Goal: Book appointment/travel/reservation

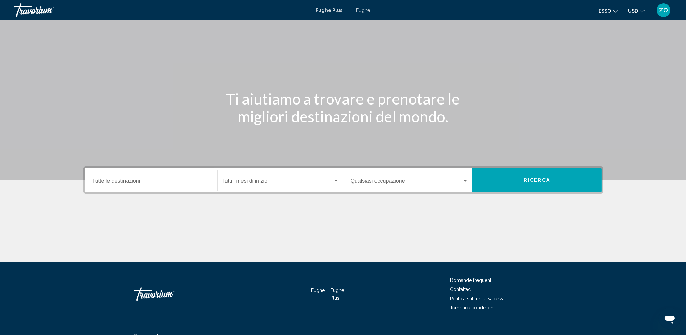
scroll to position [34, 0]
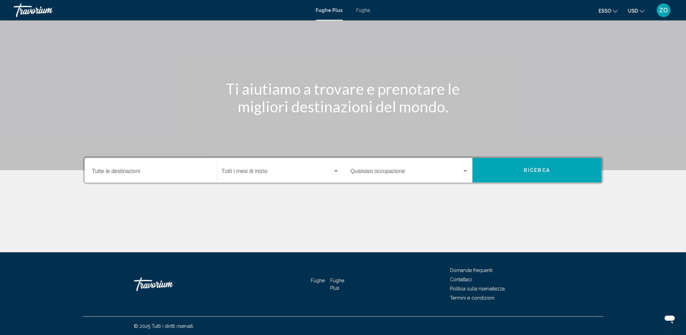
click at [139, 174] on input "Destination Tutte le destinazioni" at bounding box center [151, 172] width 118 height 6
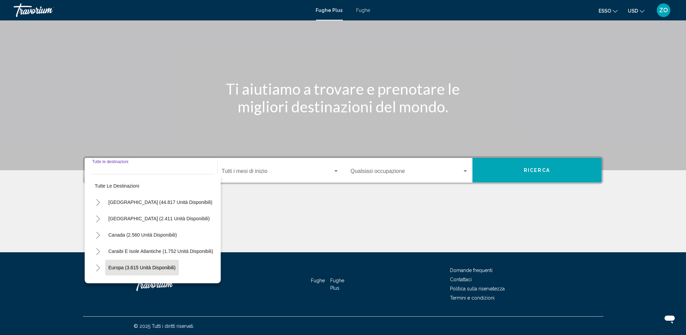
click at [132, 266] on span "Europa (3.615 unità disponibili)" at bounding box center [141, 267] width 67 height 5
type input "**********"
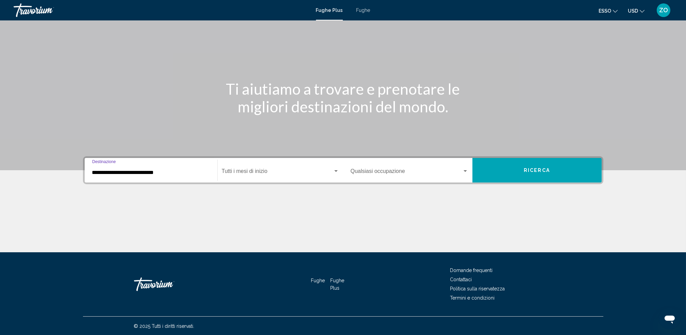
click at [167, 173] on input "**********" at bounding box center [151, 172] width 118 height 6
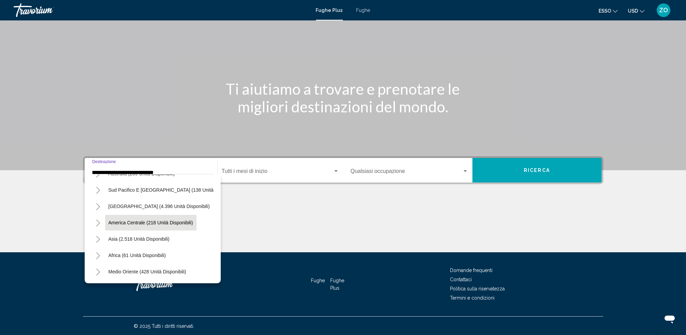
scroll to position [427, 0]
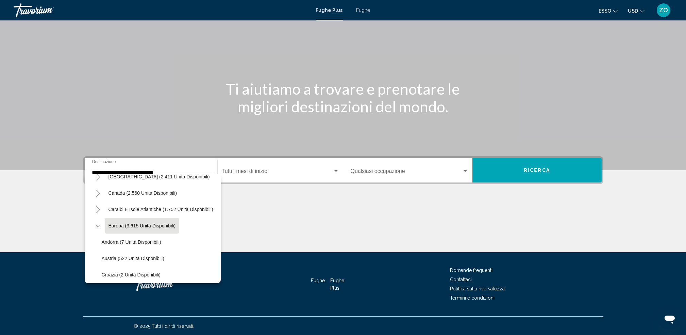
click at [103, 172] on input "**********" at bounding box center [151, 172] width 118 height 6
click at [255, 205] on div "Contenuto principale" at bounding box center [343, 226] width 520 height 51
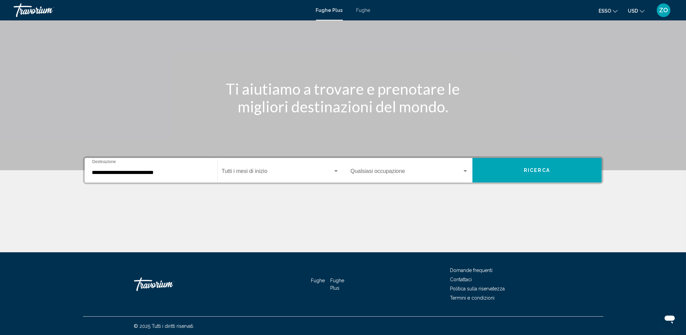
drag, startPoint x: 193, startPoint y: 176, endPoint x: 171, endPoint y: 208, distance: 39.4
click at [171, 208] on div "Contenuto principale" at bounding box center [343, 226] width 520 height 51
click at [167, 170] on input "**********" at bounding box center [151, 172] width 118 height 6
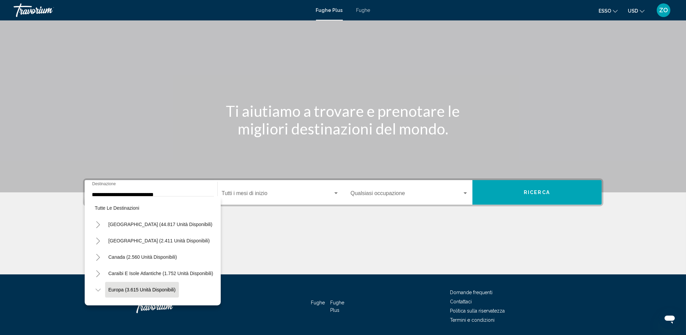
scroll to position [0, 0]
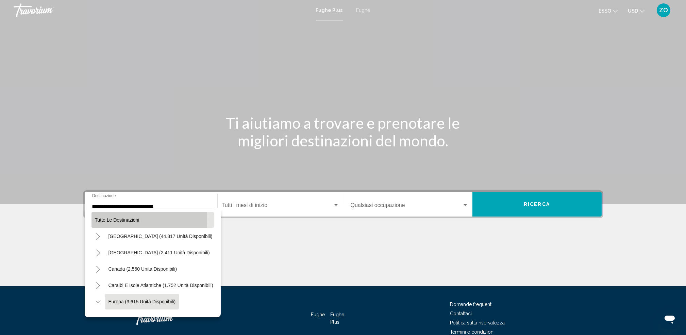
click at [124, 219] on span "Tutte le destinazioni" at bounding box center [117, 219] width 45 height 5
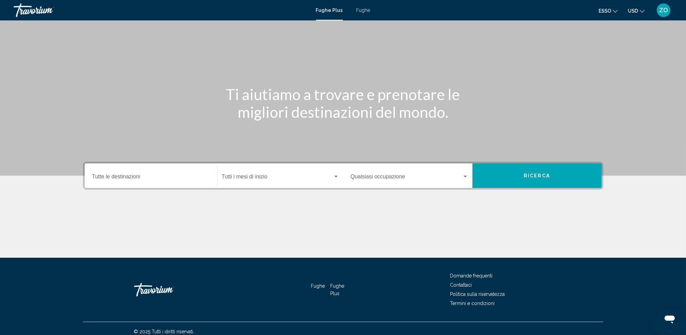
scroll to position [34, 0]
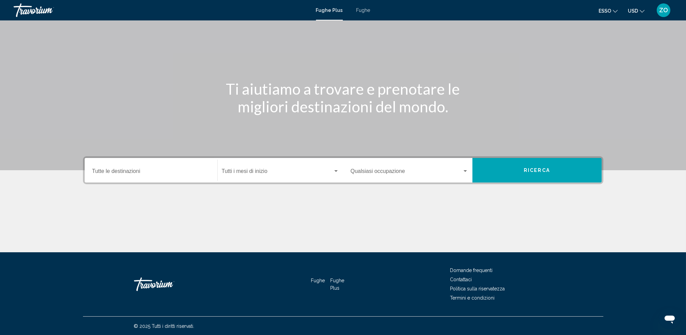
click at [151, 170] on input "Destinazione Tutte le destinazioni" at bounding box center [151, 172] width 118 height 6
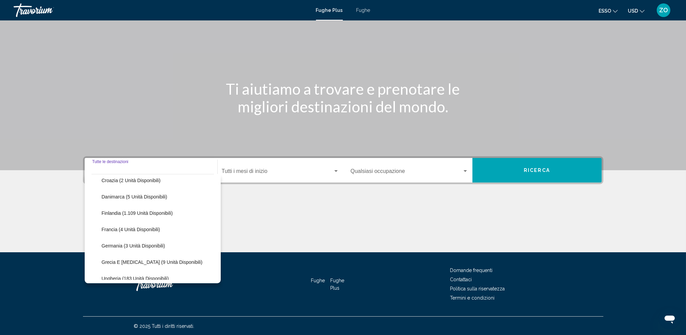
scroll to position [181, 0]
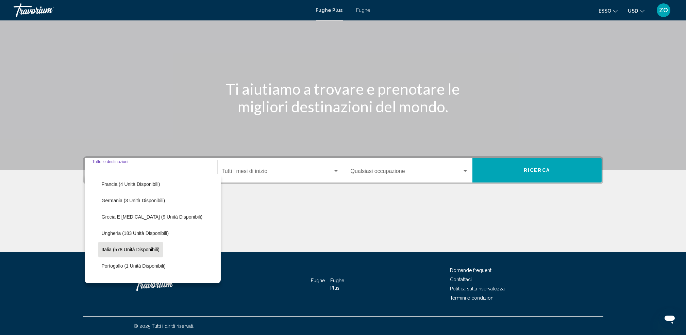
click at [110, 247] on span "Italia (578 unità disponibili)" at bounding box center [131, 249] width 58 height 5
type input "**********"
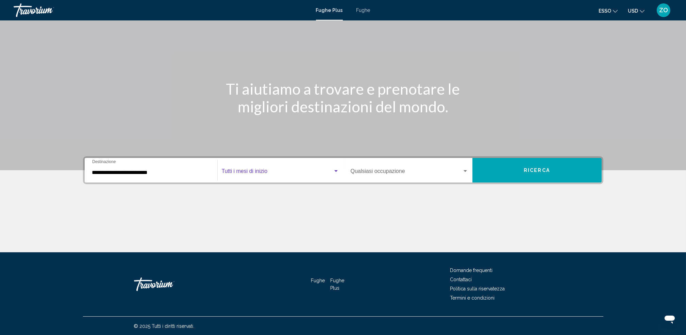
click at [275, 171] on span "Widget di ricerca" at bounding box center [277, 172] width 111 height 6
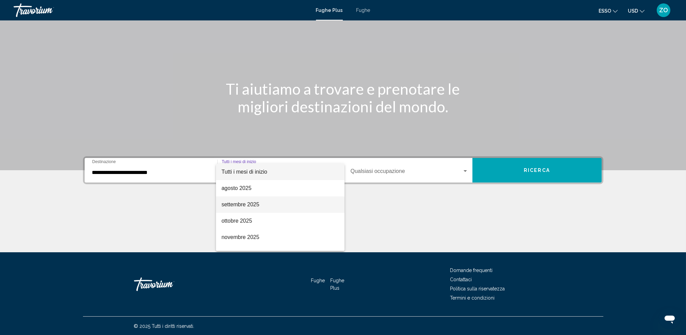
click at [245, 203] on font "settembre 2025" at bounding box center [240, 204] width 38 height 6
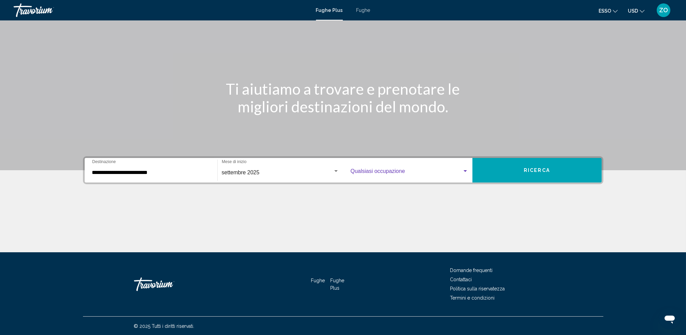
click at [466, 170] on div "Widget di ricerca" at bounding box center [465, 171] width 3 height 2
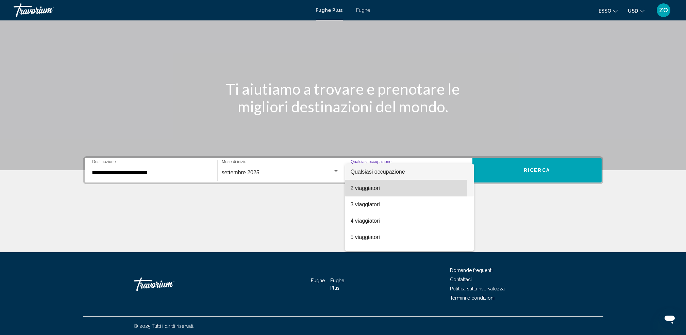
click at [372, 186] on font "2 viaggiatori" at bounding box center [365, 188] width 29 height 6
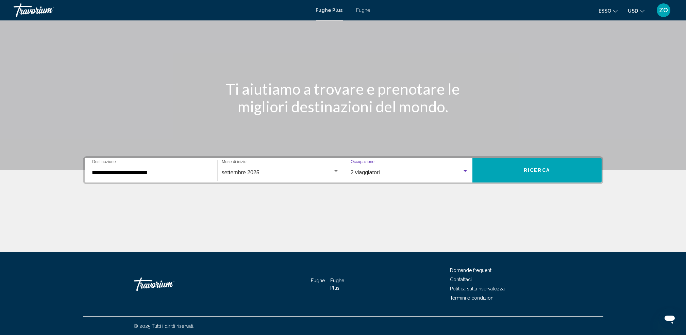
click at [537, 168] on span "Ricerca" at bounding box center [537, 170] width 26 height 5
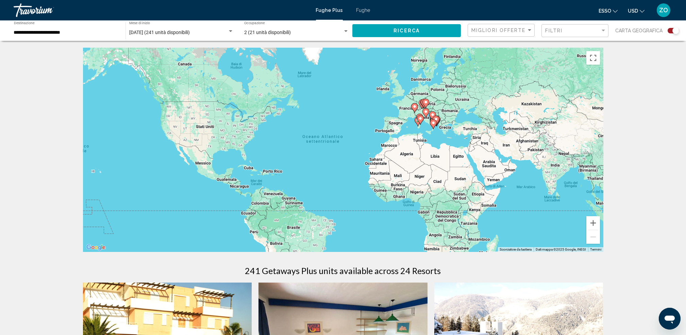
click at [345, 31] on div "Widget di ricerca" at bounding box center [345, 31] width 3 height 2
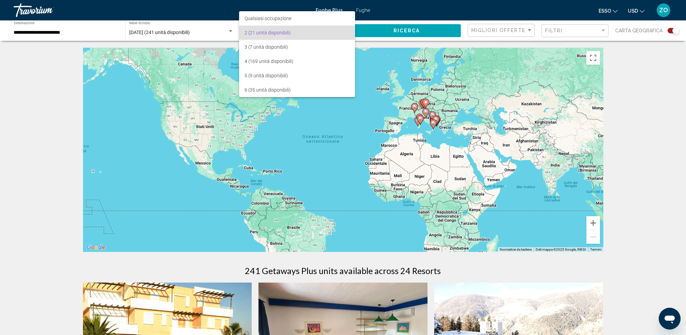
click at [649, 114] on div at bounding box center [343, 167] width 686 height 335
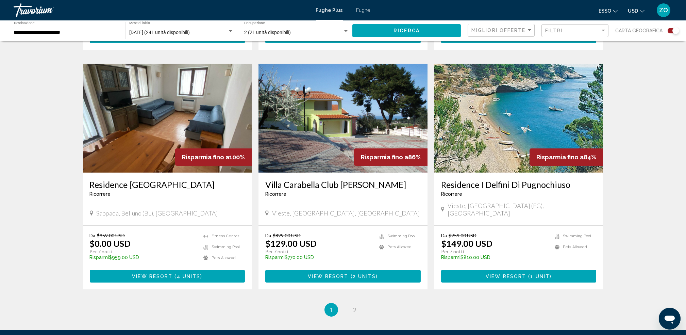
scroll to position [952, 0]
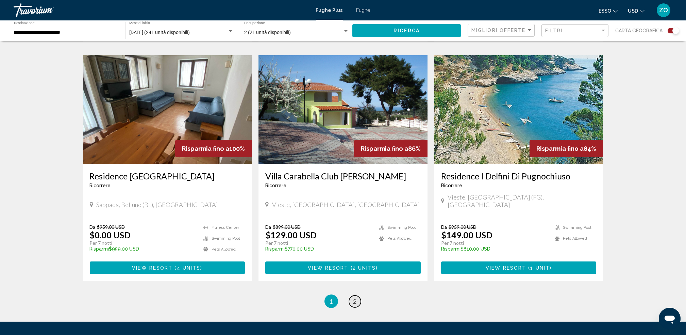
click at [354, 297] on span "2" at bounding box center [354, 300] width 3 height 7
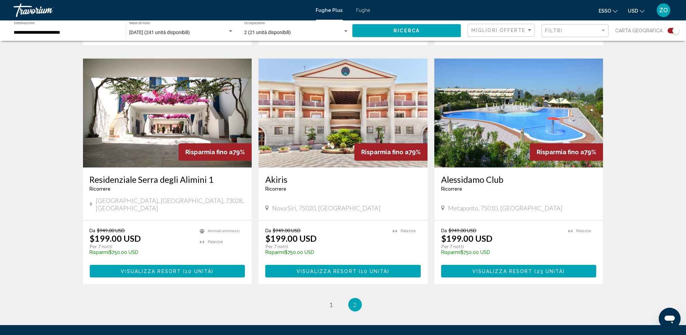
scroll to position [952, 0]
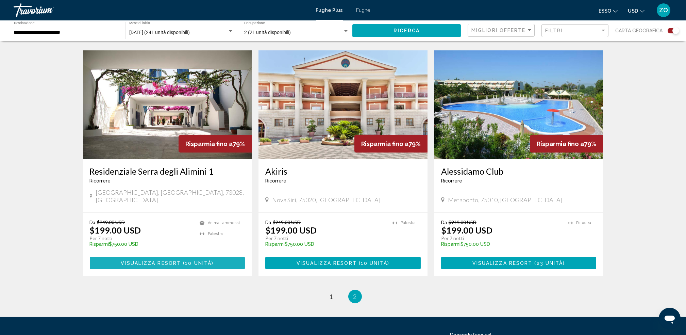
click at [154, 260] on span "Visualizza Resort" at bounding box center [151, 262] width 60 height 5
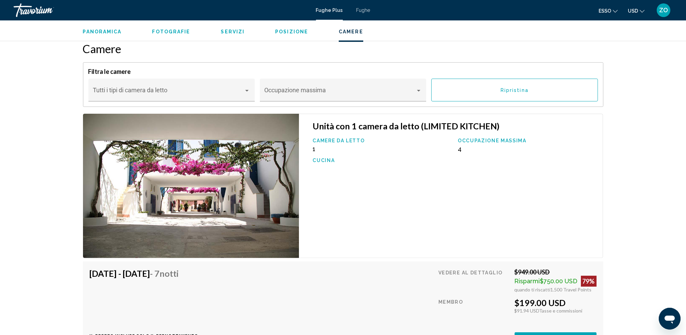
scroll to position [1043, 0]
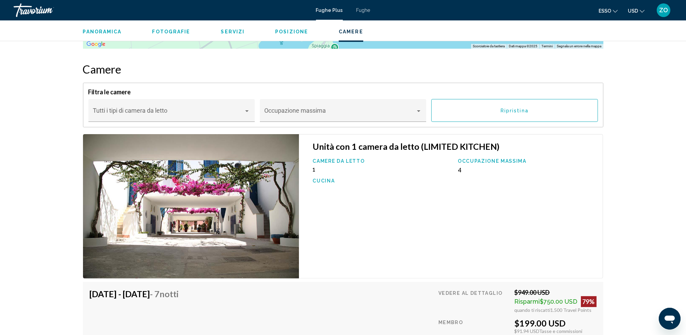
click at [282, 176] on img "Contenuto principale" at bounding box center [191, 206] width 216 height 144
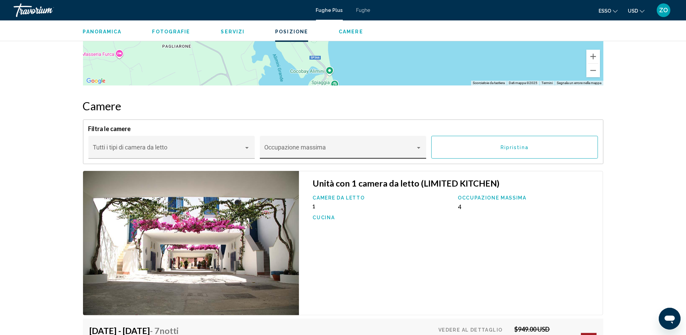
scroll to position [952, 0]
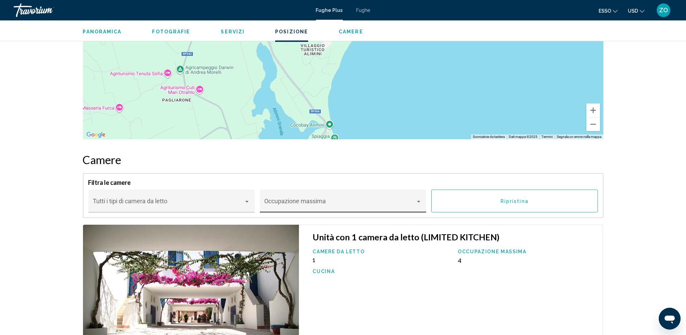
click at [417, 199] on div "Contenuto principale" at bounding box center [419, 201] width 6 height 5
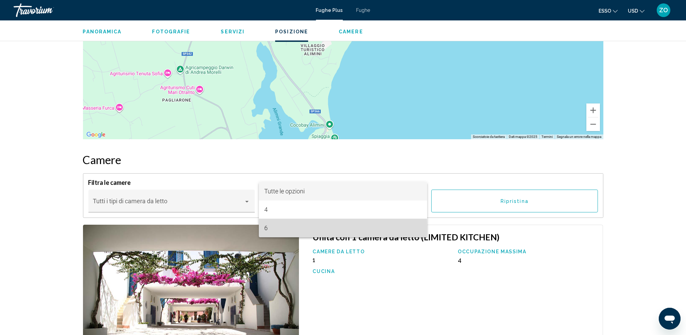
click at [265, 228] on span "6" at bounding box center [342, 228] width 157 height 18
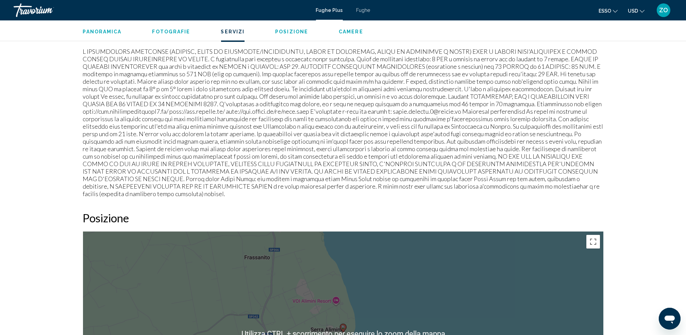
scroll to position [635, 0]
